Goal: Information Seeking & Learning: Check status

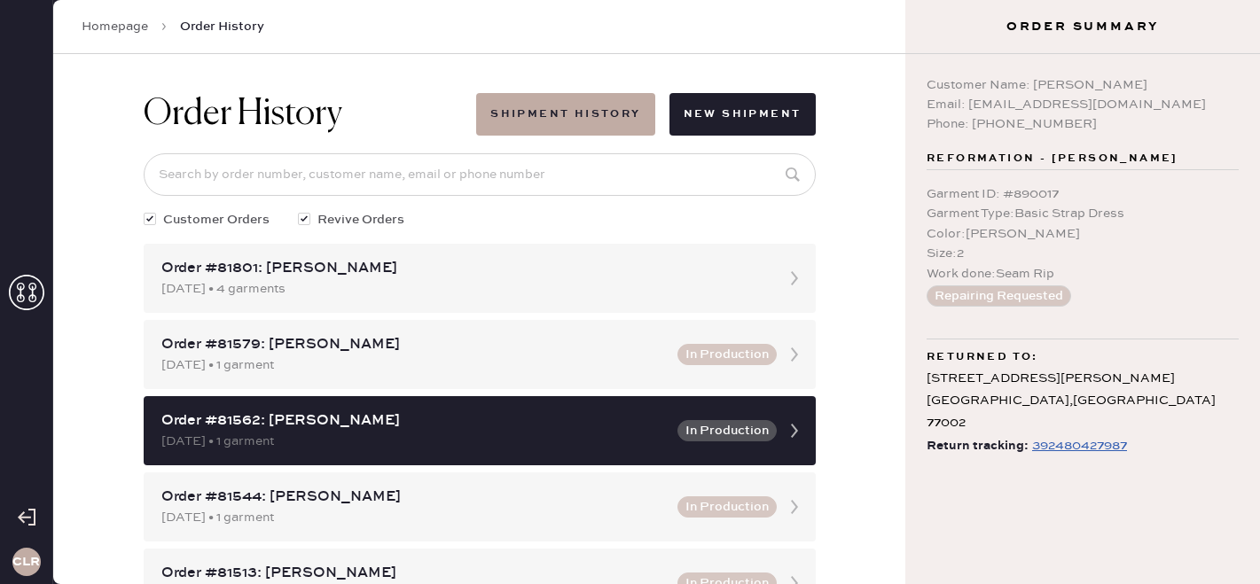
click at [43, 295] on use at bounding box center [26, 292] width 35 height 35
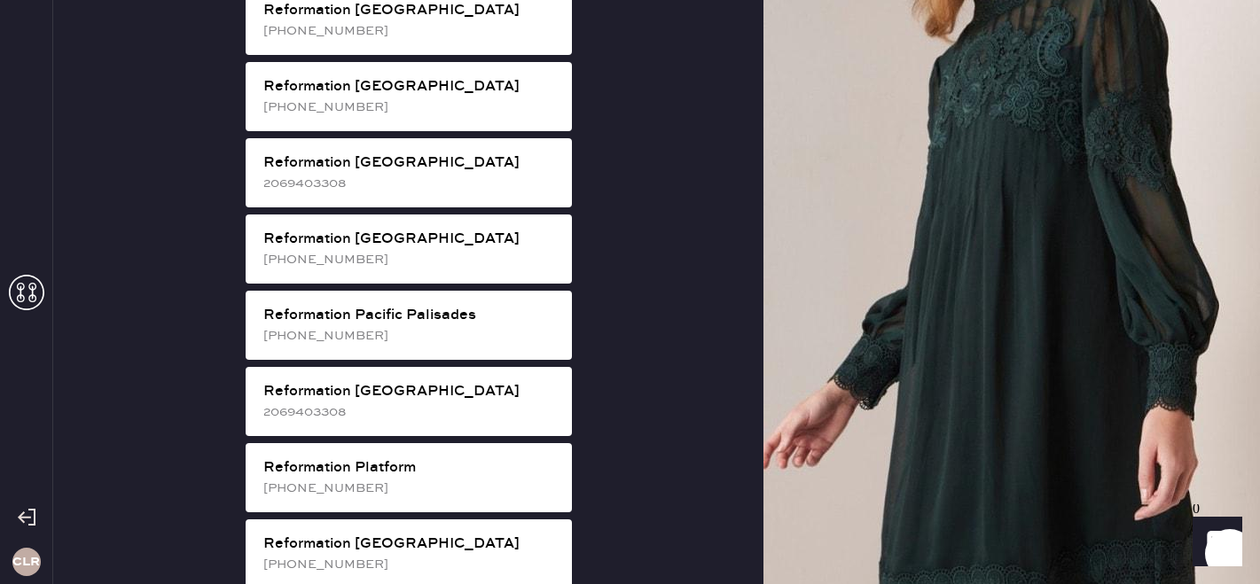
scroll to position [1913, 0]
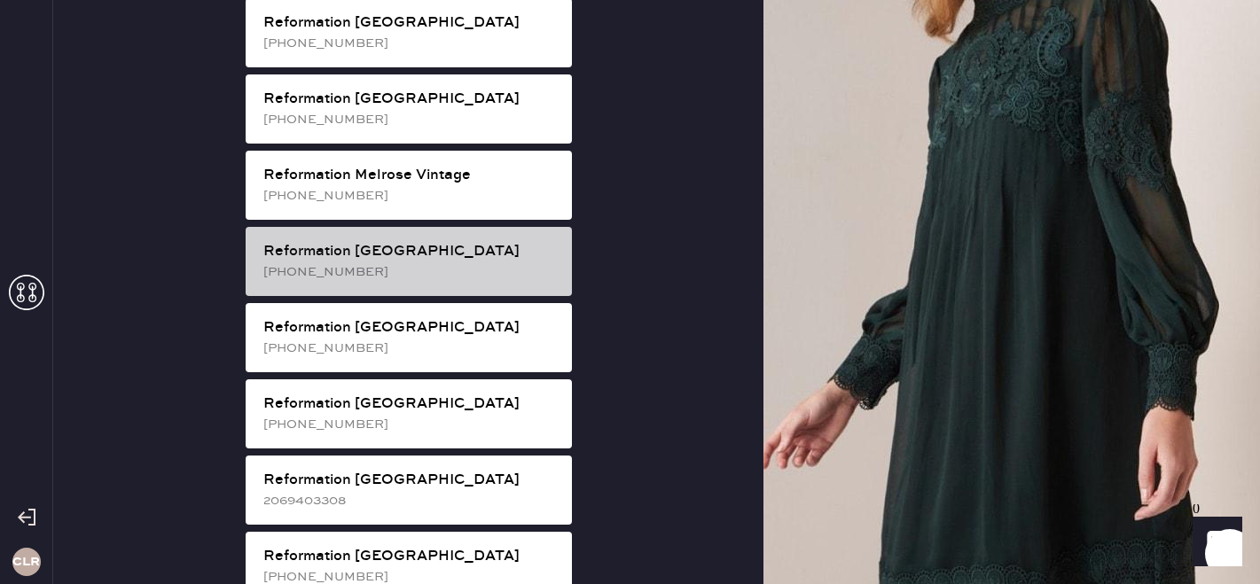
click at [412, 262] on div "[PHONE_NUMBER]" at bounding box center [410, 272] width 294 height 20
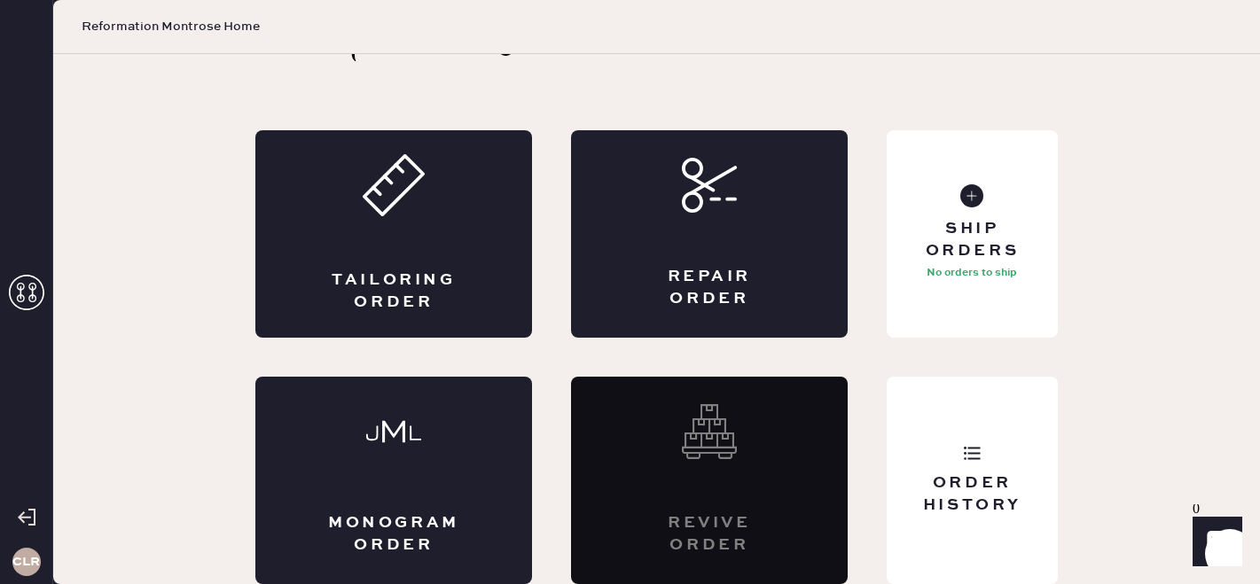
scroll to position [59, 0]
click at [987, 501] on div "Order History" at bounding box center [972, 495] width 143 height 44
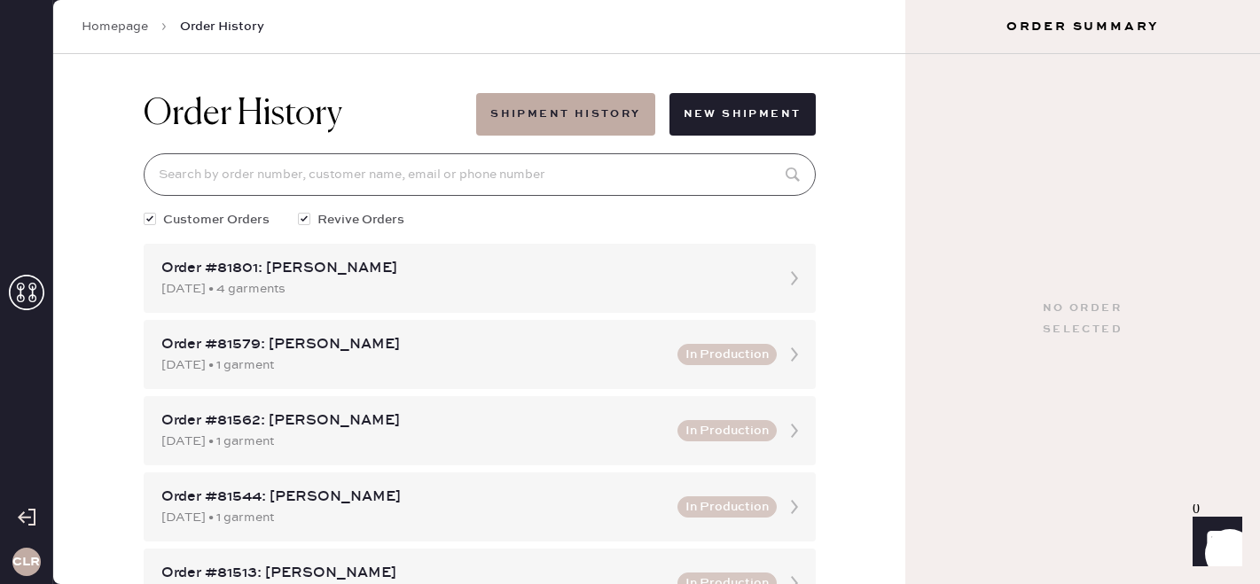
click at [442, 170] on input at bounding box center [480, 174] width 672 height 43
paste input "[EMAIL_ADDRESS][DOMAIN_NAME]"
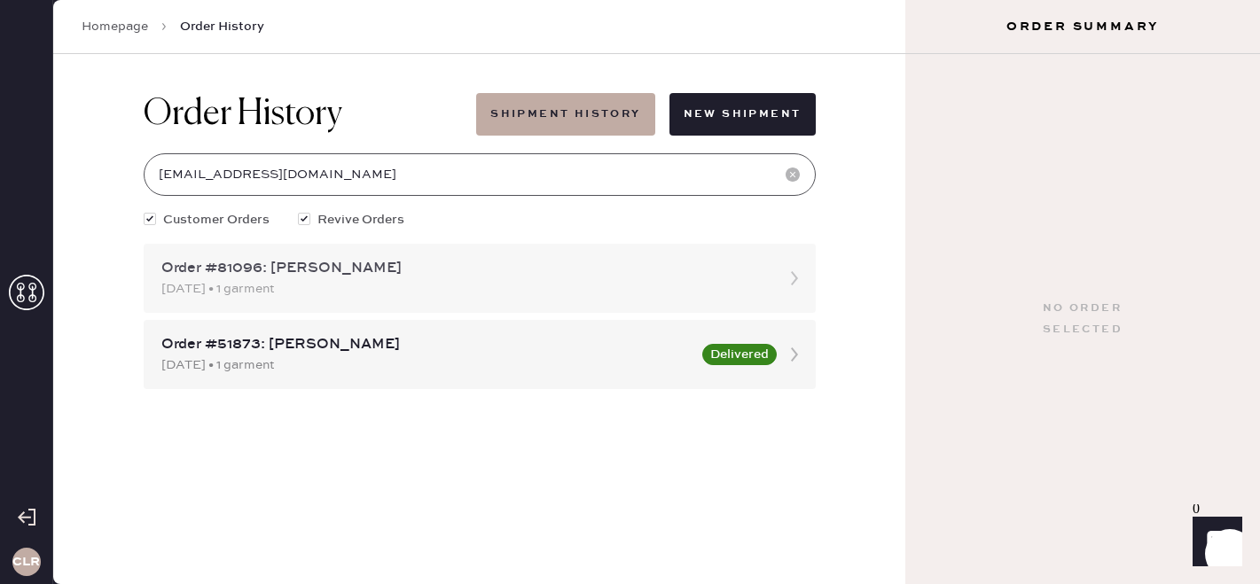
type input "[EMAIL_ADDRESS][DOMAIN_NAME]"
click at [444, 277] on div "Order #81096: [PERSON_NAME]" at bounding box center [463, 268] width 605 height 21
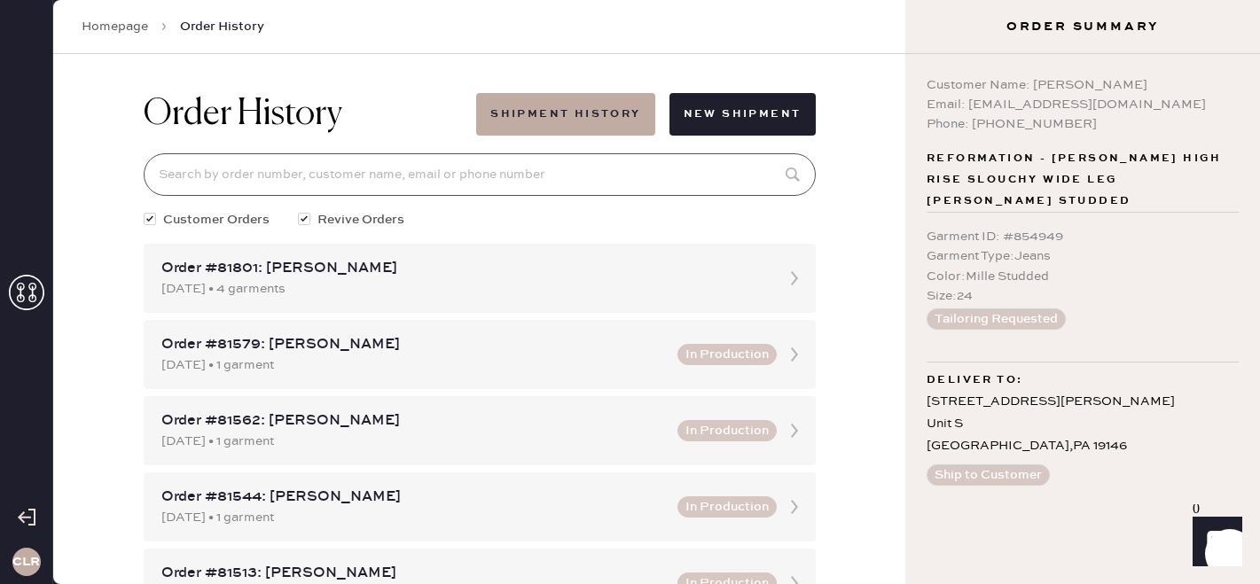
click at [376, 166] on input at bounding box center [480, 174] width 672 height 43
paste input "[EMAIL_ADDRESS][DOMAIN_NAME]"
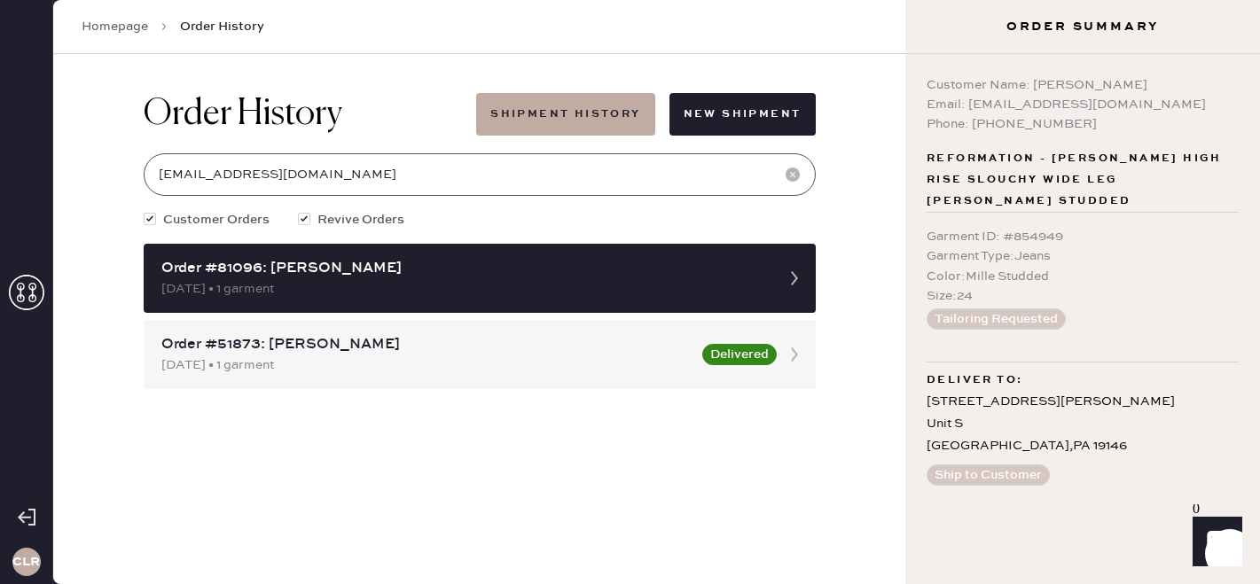
type input "[EMAIL_ADDRESS][DOMAIN_NAME]"
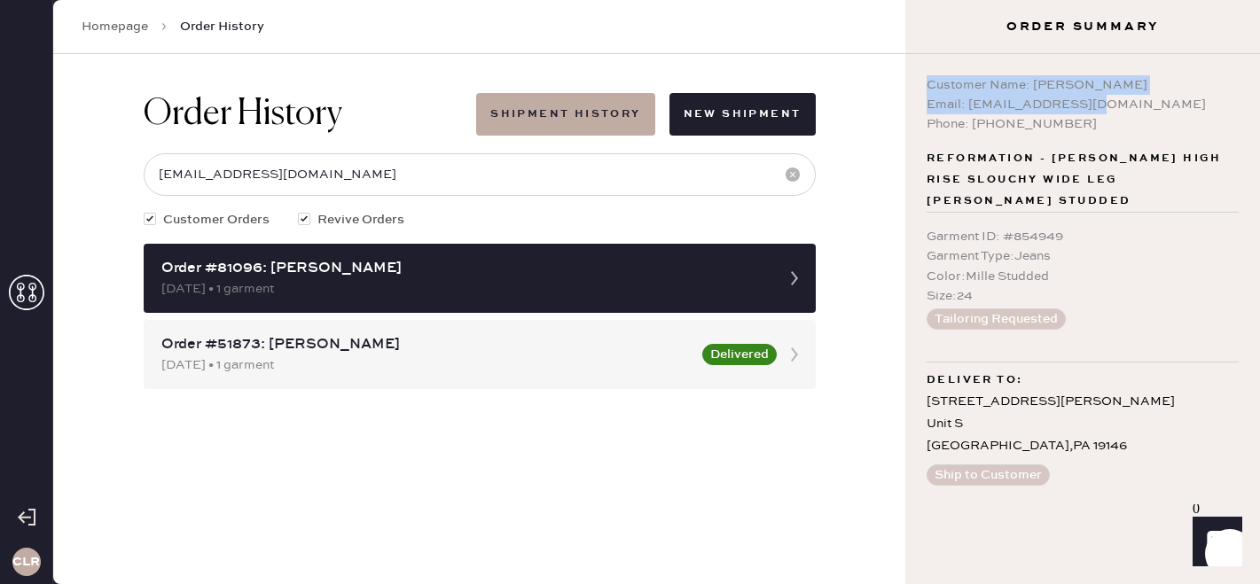
copy div "Customer Name: [PERSON_NAME] Email: [EMAIL_ADDRESS][DOMAIN_NAME]"
drag, startPoint x: 1094, startPoint y: 112, endPoint x: 909, endPoint y: 82, distance: 187.7
click at [909, 82] on div "Customer Name: [PERSON_NAME] Email: [EMAIL_ADDRESS][DOMAIN_NAME] Phone: [PHONE_…" at bounding box center [1082, 319] width 355 height 530
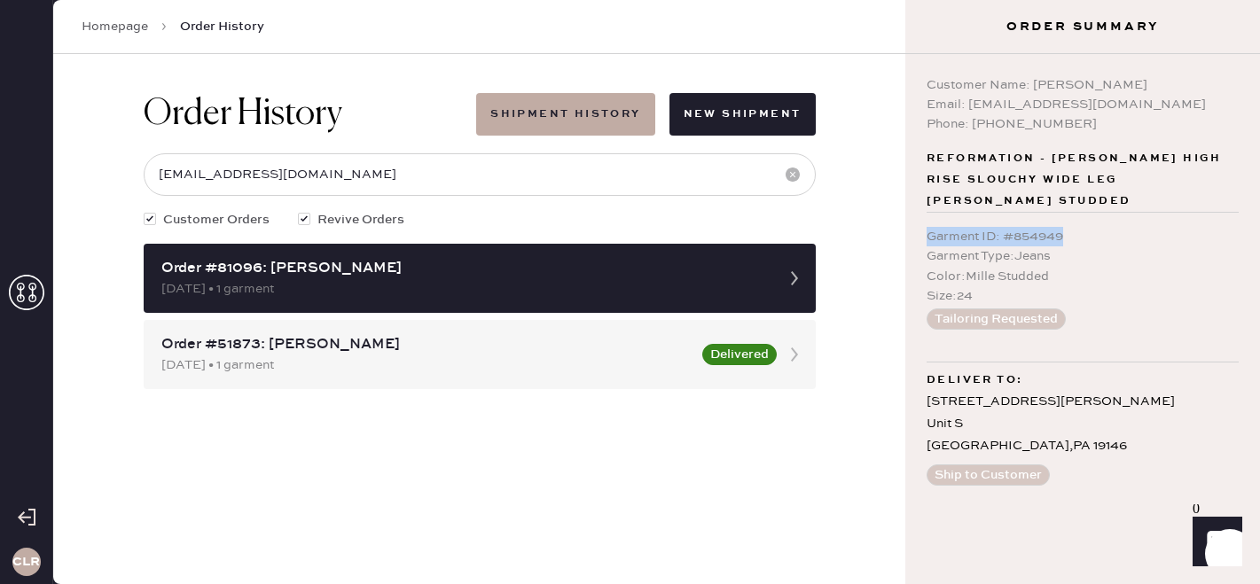
copy div "Garment ID : # 854949"
drag, startPoint x: 1072, startPoint y: 230, endPoint x: 923, endPoint y: 231, distance: 149.0
click at [923, 231] on div "Customer Name: [PERSON_NAME] Email: [EMAIL_ADDRESS][DOMAIN_NAME] Phone: [PHONE_…" at bounding box center [1082, 319] width 355 height 530
